Goal: Find specific page/section: Find specific page/section

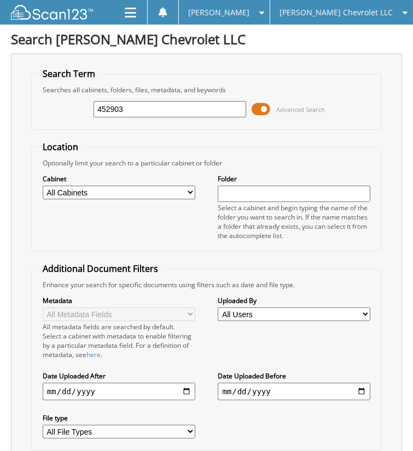
type input "452903"
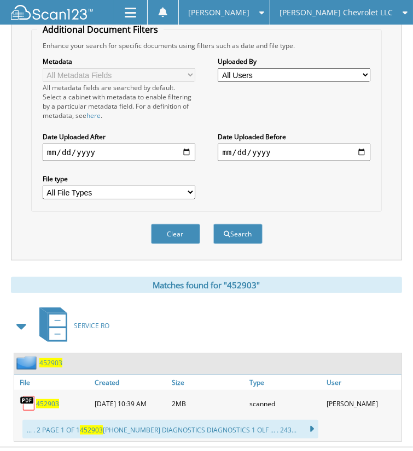
scroll to position [249, 0]
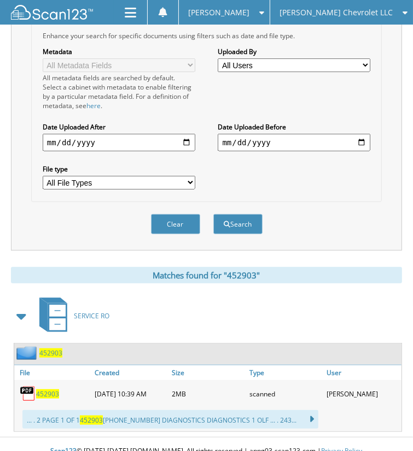
click at [50, 390] on span "452903" at bounding box center [47, 394] width 23 height 9
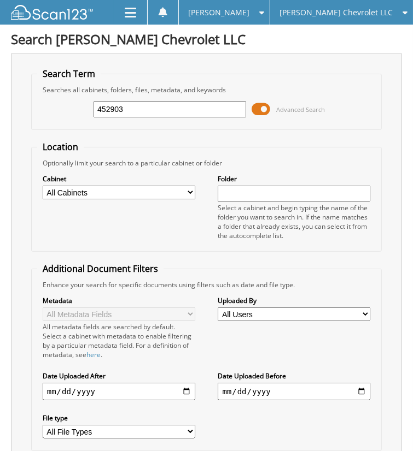
click at [144, 108] on input "452903" at bounding box center [169, 109] width 152 height 16
type input "452928"
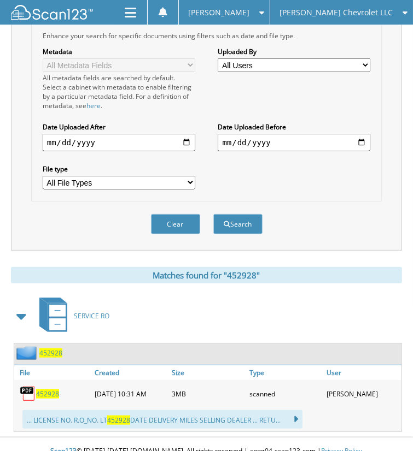
click at [48, 390] on span "452928" at bounding box center [47, 394] width 23 height 9
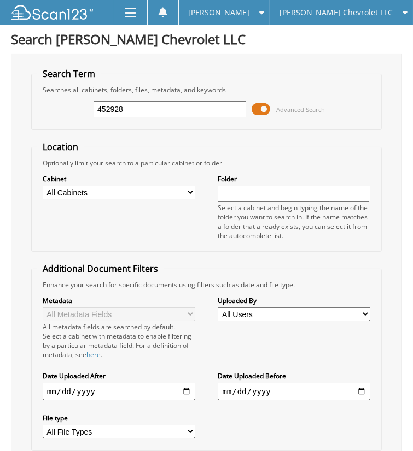
click at [155, 110] on input "452928" at bounding box center [169, 109] width 152 height 16
type input "452884"
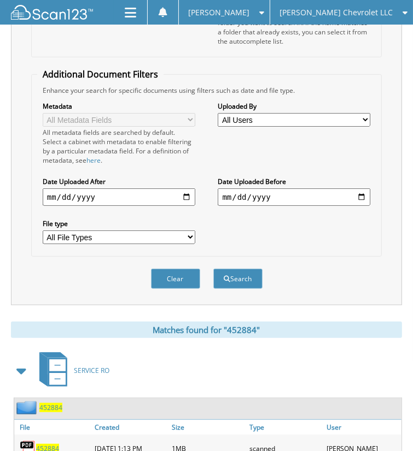
scroll to position [249, 0]
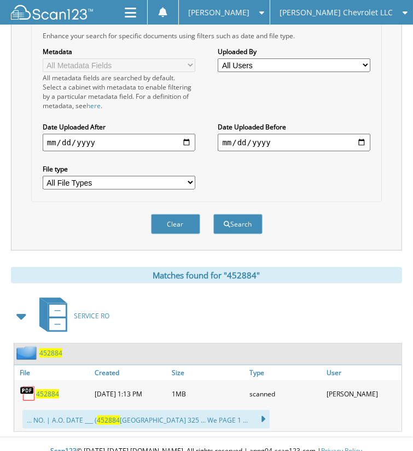
click at [51, 390] on span "452884" at bounding box center [47, 394] width 23 height 9
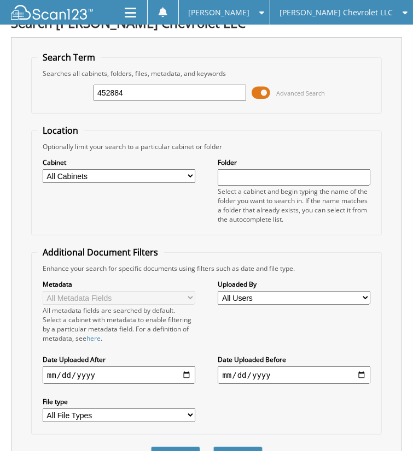
scroll to position [15, 0]
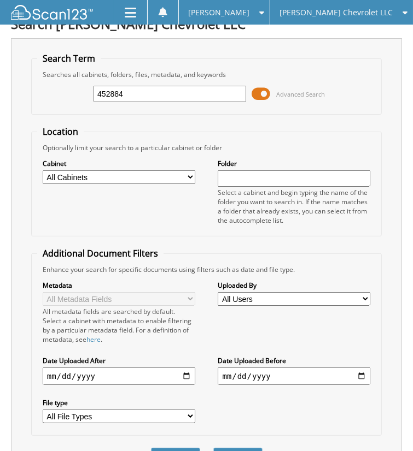
click at [166, 95] on input "452884" at bounding box center [169, 94] width 152 height 16
type input "452823"
click at [213, 448] on button "Search" at bounding box center [237, 458] width 49 height 20
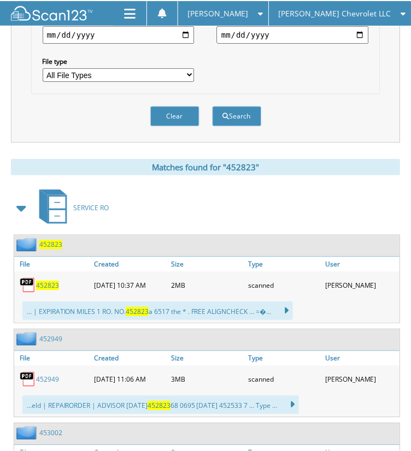
scroll to position [358, 0]
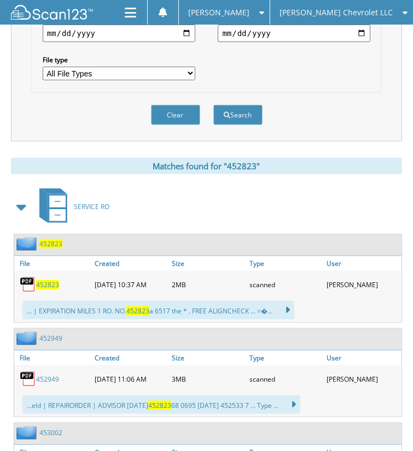
click at [46, 280] on span "452823" at bounding box center [47, 284] width 23 height 9
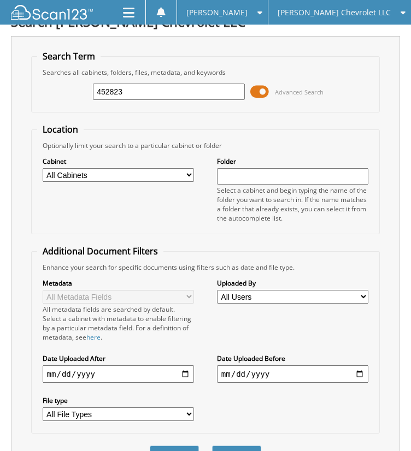
scroll to position [0, 0]
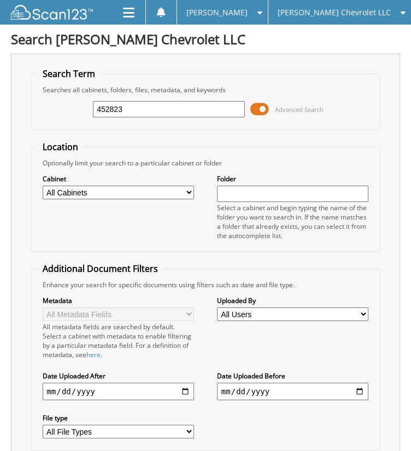
click at [153, 109] on input "452823" at bounding box center [169, 109] width 152 height 16
type input "452832"
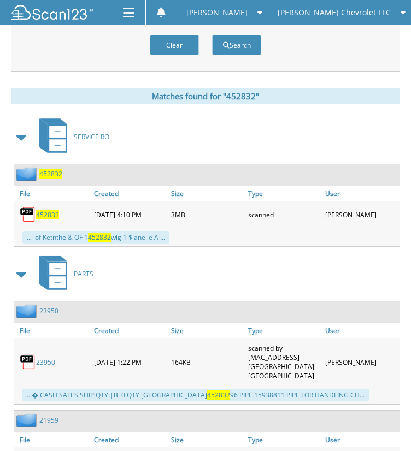
scroll to position [467, 0]
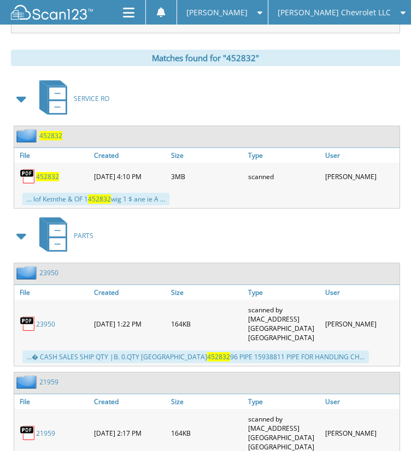
click at [42, 172] on span "452832" at bounding box center [47, 176] width 23 height 9
click at [51, 172] on span "452832" at bounding box center [47, 176] width 23 height 9
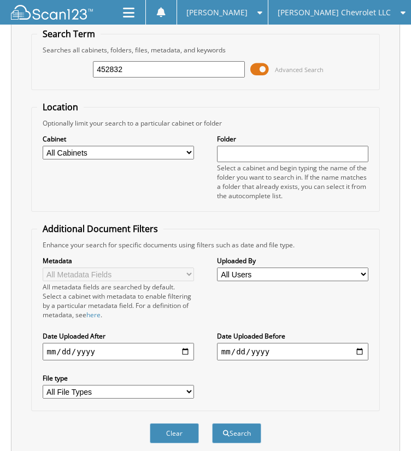
scroll to position [30, 0]
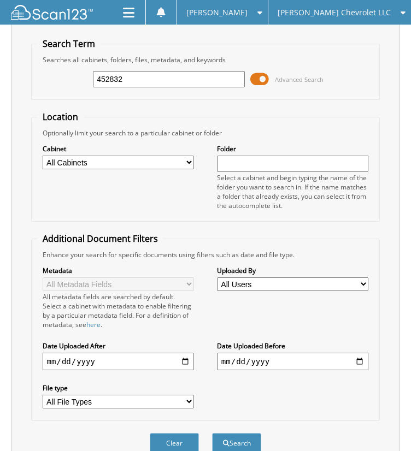
click at [153, 76] on input "452832" at bounding box center [169, 79] width 152 height 16
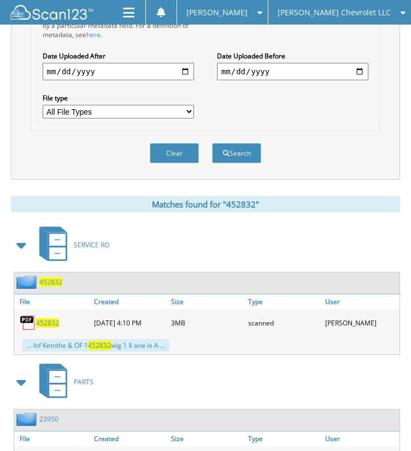
scroll to position [0, 0]
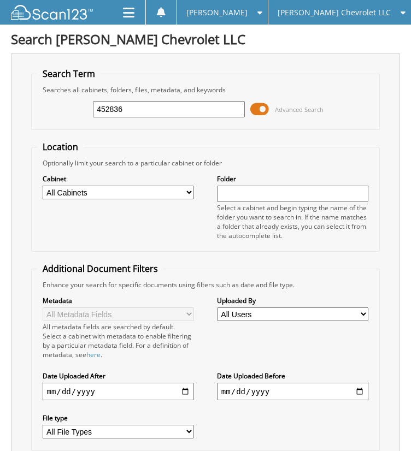
click at [172, 97] on div "452836 Advanced Search" at bounding box center [205, 110] width 337 height 30
click at [173, 102] on input "452836" at bounding box center [169, 109] width 152 height 16
type input "452836"
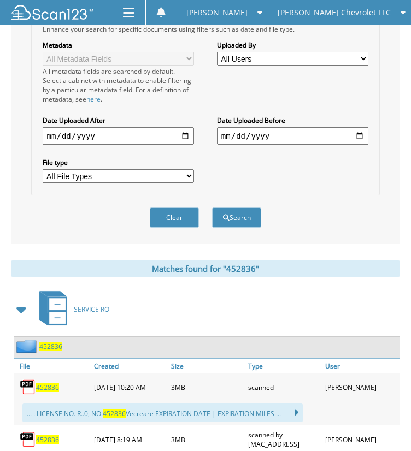
scroll to position [302, 0]
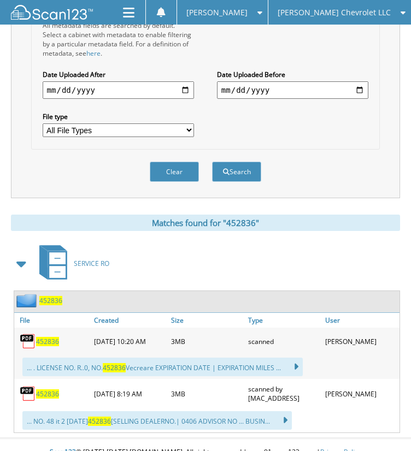
click at [53, 337] on span "452836" at bounding box center [47, 341] width 23 height 9
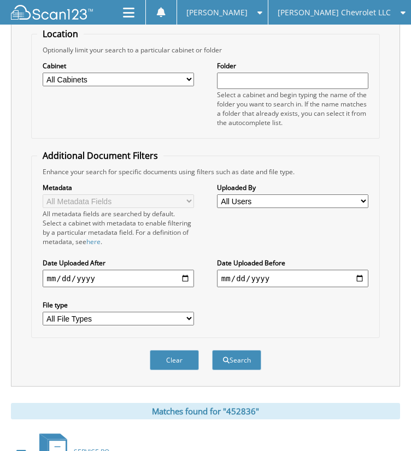
scroll to position [0, 0]
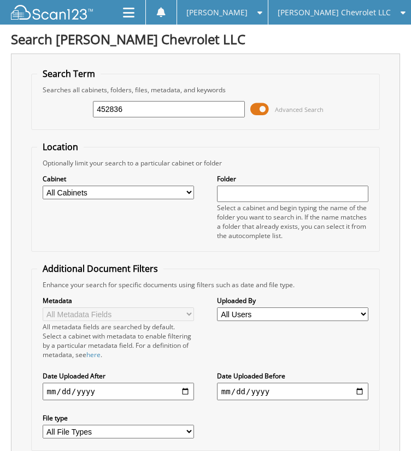
click at [139, 110] on input "452836" at bounding box center [169, 109] width 152 height 16
type input "452871"
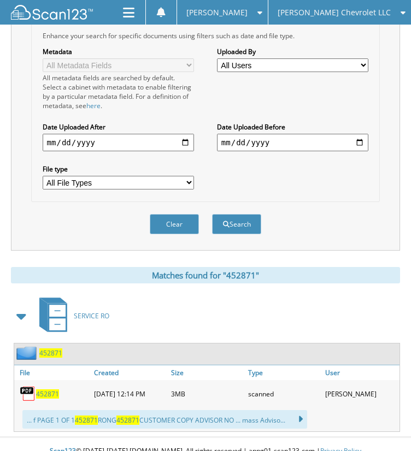
click at [48, 390] on span "452871" at bounding box center [47, 394] width 23 height 9
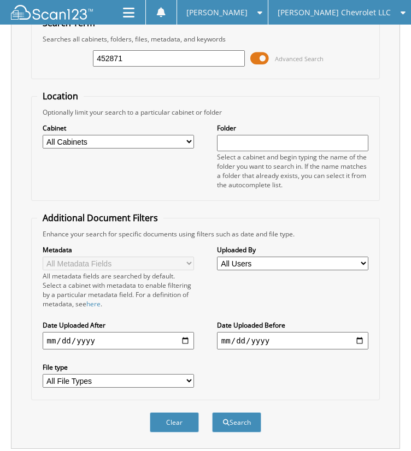
scroll to position [0, 0]
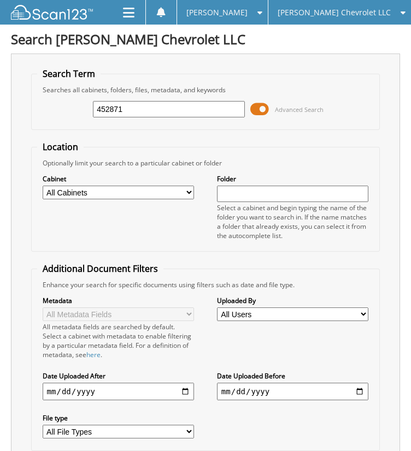
click at [188, 112] on input "452871" at bounding box center [169, 109] width 152 height 16
type input "450884"
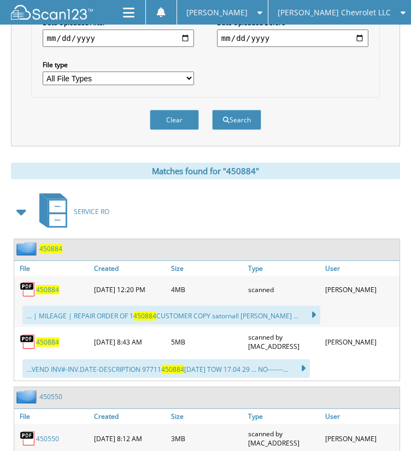
scroll to position [390, 0]
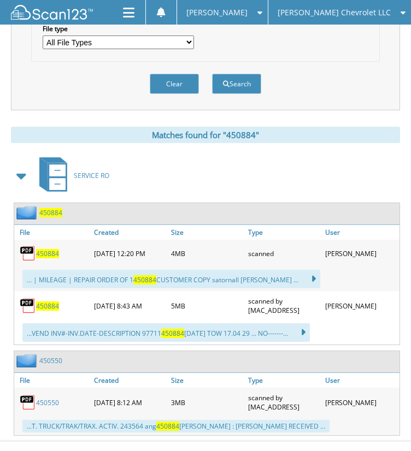
click at [56, 249] on span "450884" at bounding box center [47, 253] width 23 height 9
